Goal: Task Accomplishment & Management: Use online tool/utility

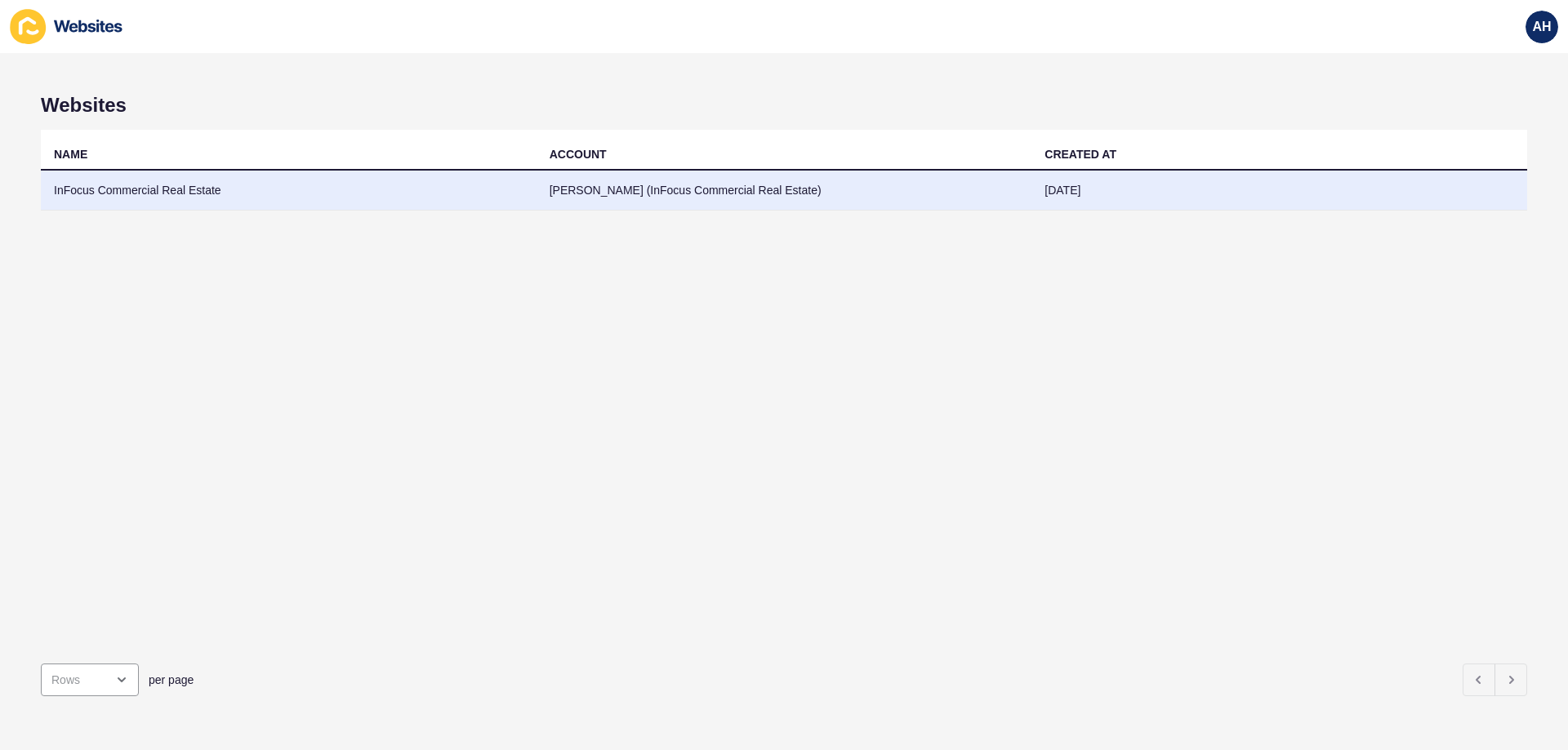
click at [141, 195] on td "InFocus Commercial Real Estate" at bounding box center [288, 190] width 496 height 40
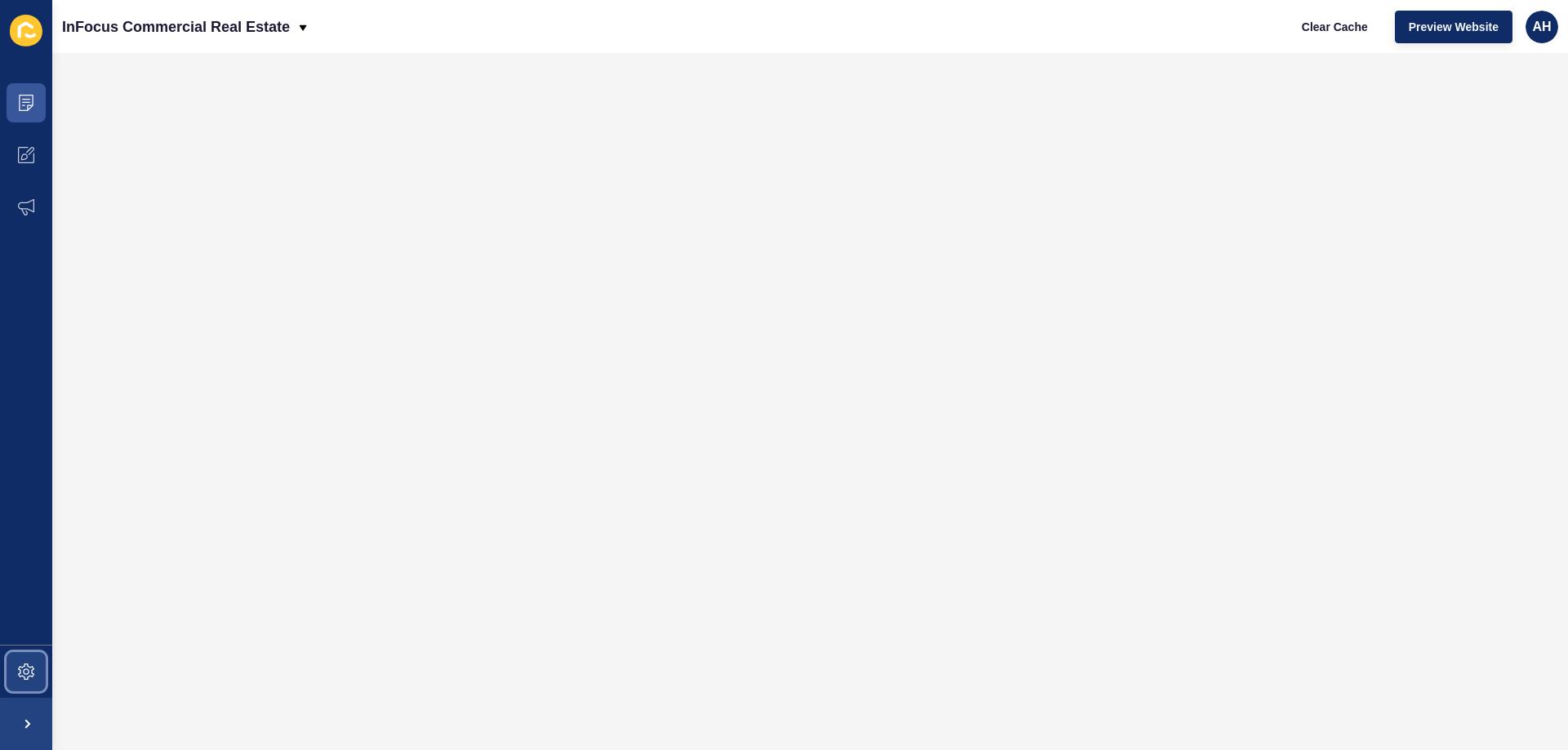
click at [39, 680] on span at bounding box center [26, 672] width 52 height 52
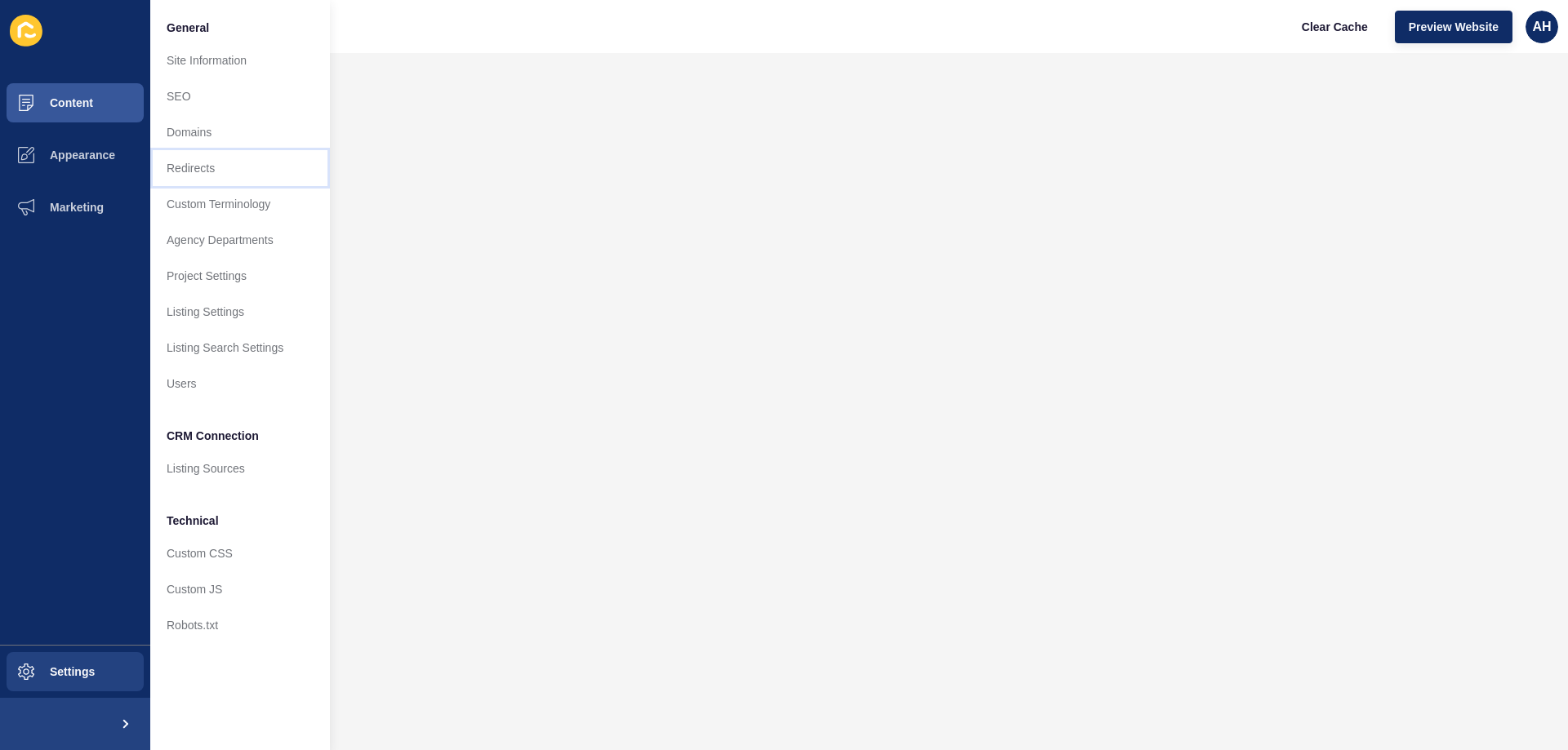
click at [269, 168] on link "Redirects" at bounding box center [240, 168] width 180 height 36
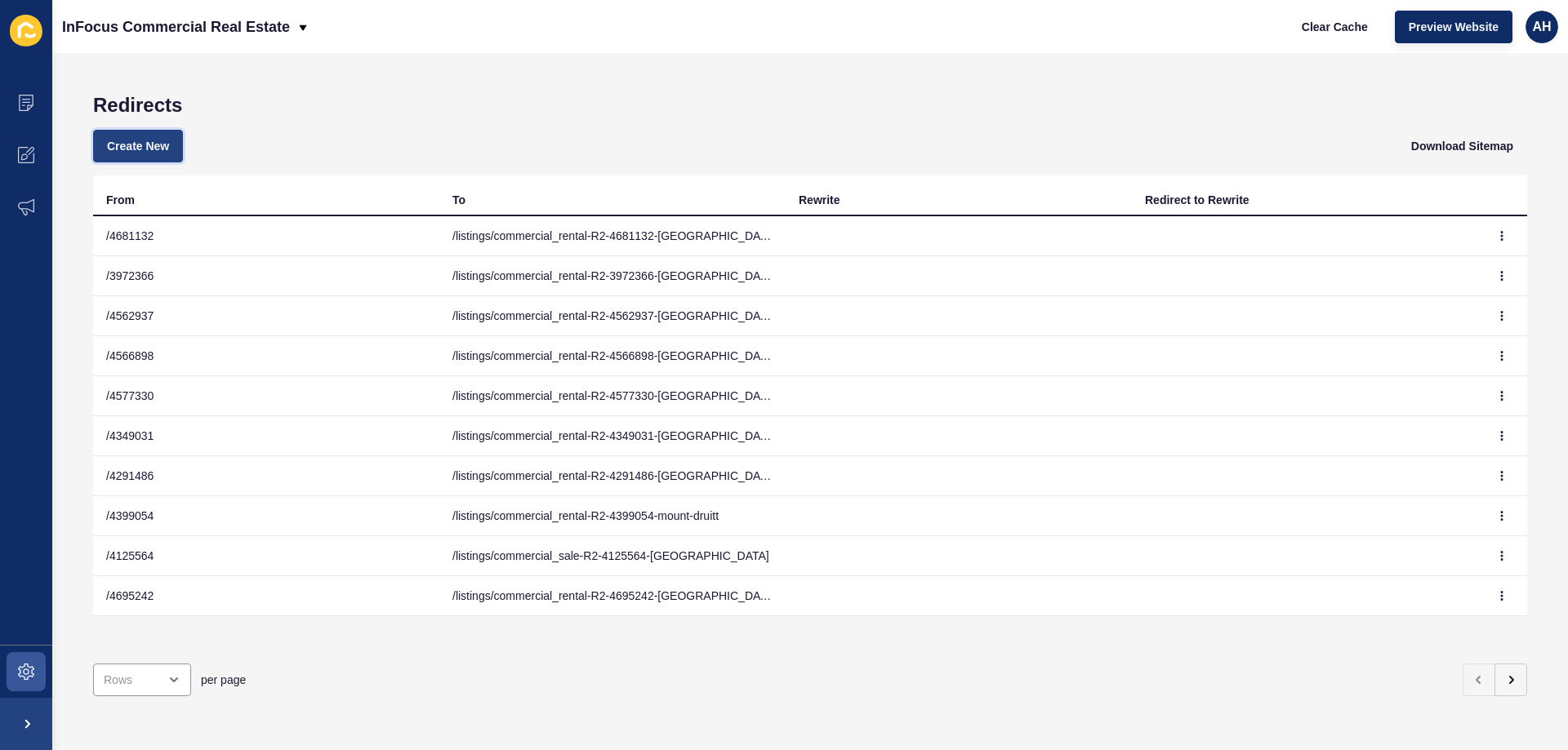
click at [153, 157] on button "Create New" at bounding box center [138, 146] width 90 height 33
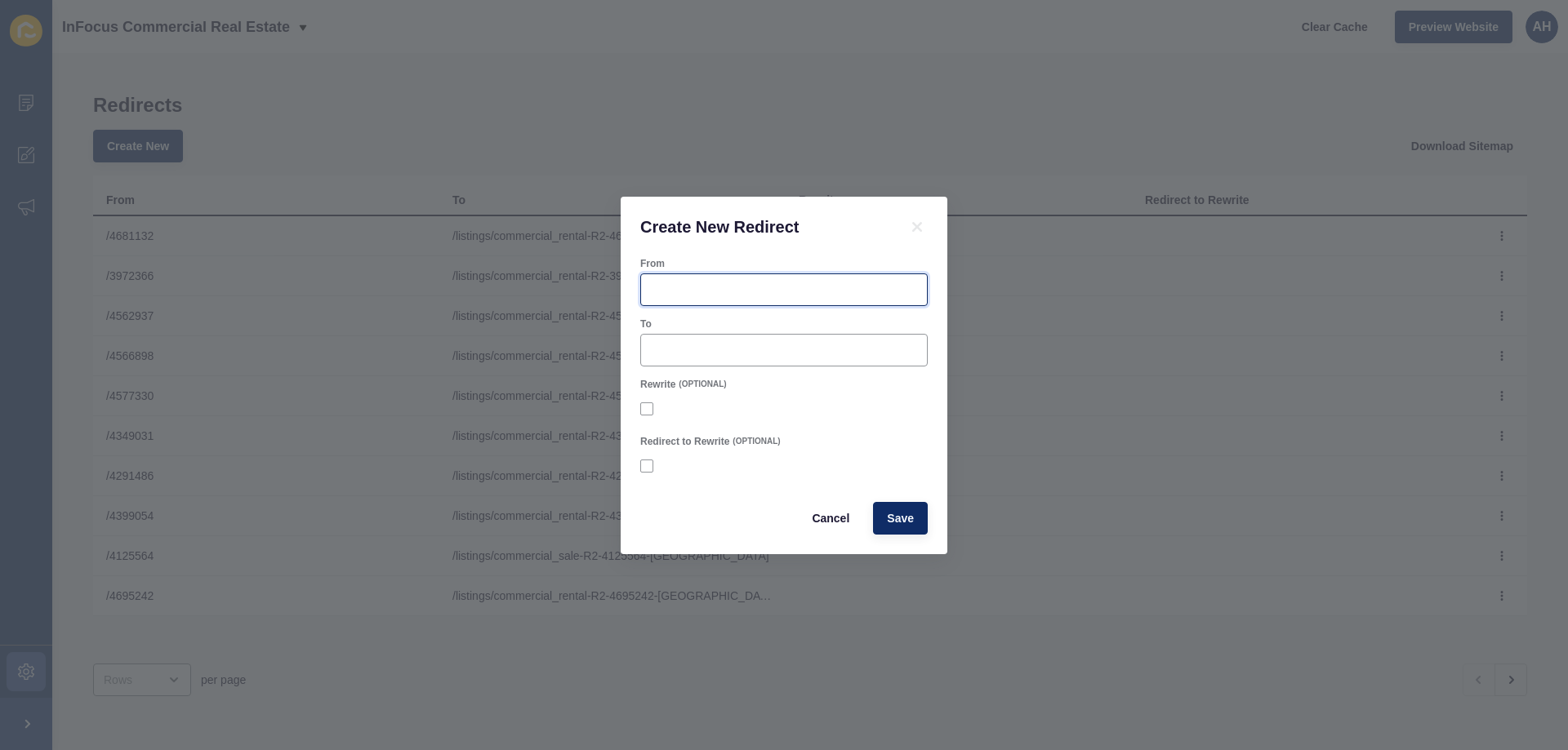
click at [675, 292] on input "From" at bounding box center [784, 289] width 266 height 16
paste input "4740731"
click at [658, 290] on input "/ 4740731" at bounding box center [784, 289] width 266 height 16
type input "/4740731"
click at [672, 361] on div at bounding box center [784, 350] width 288 height 33
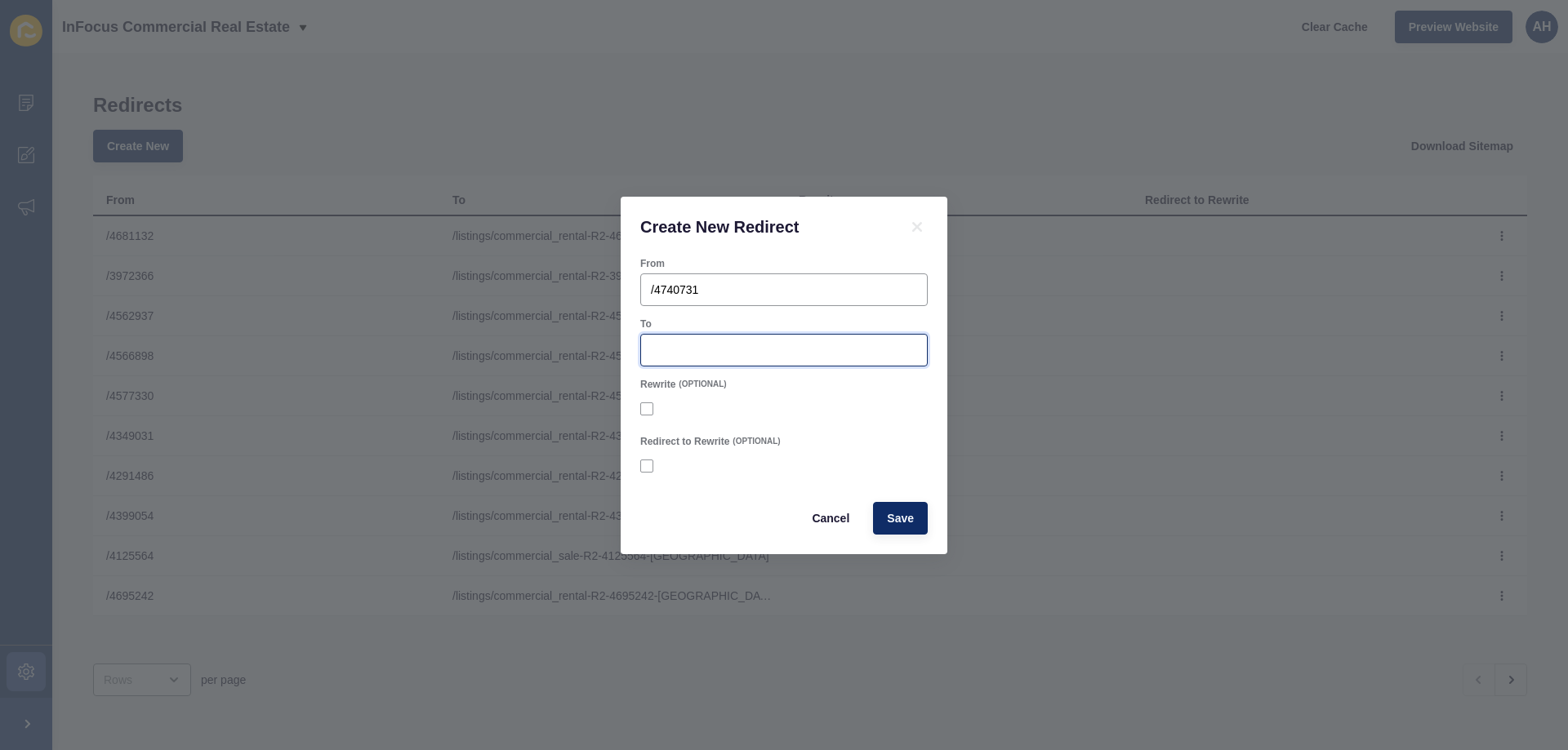
paste input "/listings/commercial_sale-R2-4740731-[GEOGRAPHIC_DATA]"
type input "/listings/commercial_sale-R2-4740731-[GEOGRAPHIC_DATA]"
click at [879, 444] on div "Redirect to Rewrite (OPTIONAL)" at bounding box center [784, 442] width 288 height 13
click at [923, 500] on div "Cancel Save" at bounding box center [783, 518] width 297 height 42
click at [899, 521] on span "Save" at bounding box center [900, 518] width 27 height 16
